Goal: Check status

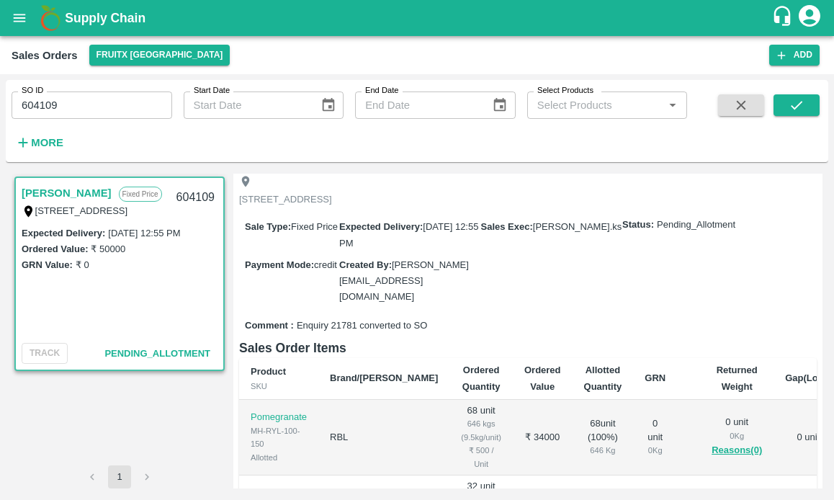
scroll to position [77, 0]
drag, startPoint x: 654, startPoint y: 240, endPoint x: 738, endPoint y: 240, distance: 84.2
click at [738, 233] on div "Status: Pending_Allotment" at bounding box center [716, 226] width 189 height 14
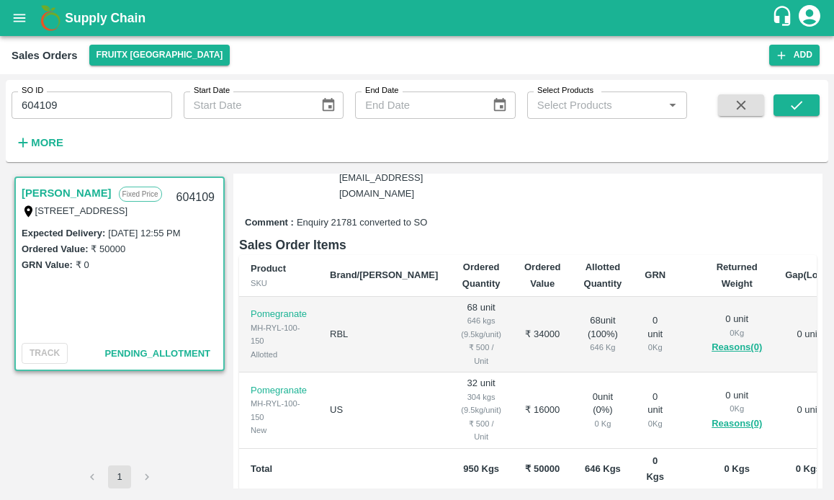
scroll to position [180, 0]
click at [584, 315] on div "68 unit ( 100 %) 646 Kg" at bounding box center [603, 335] width 38 height 40
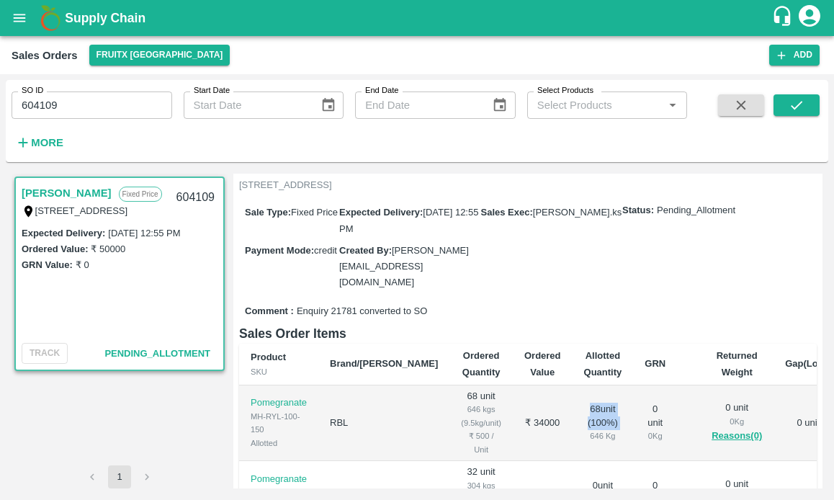
scroll to position [122, 0]
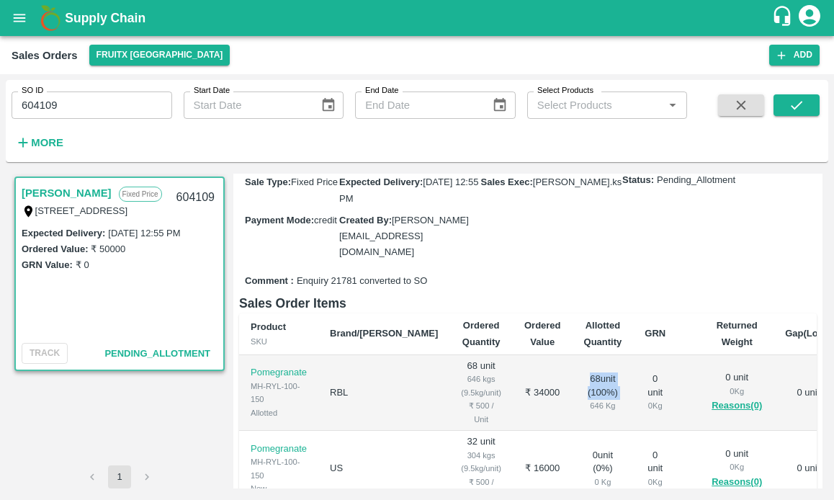
click at [584, 387] on div "68 unit ( 100 %) 646 Kg" at bounding box center [603, 392] width 38 height 40
